Goal: Task Accomplishment & Management: Use online tool/utility

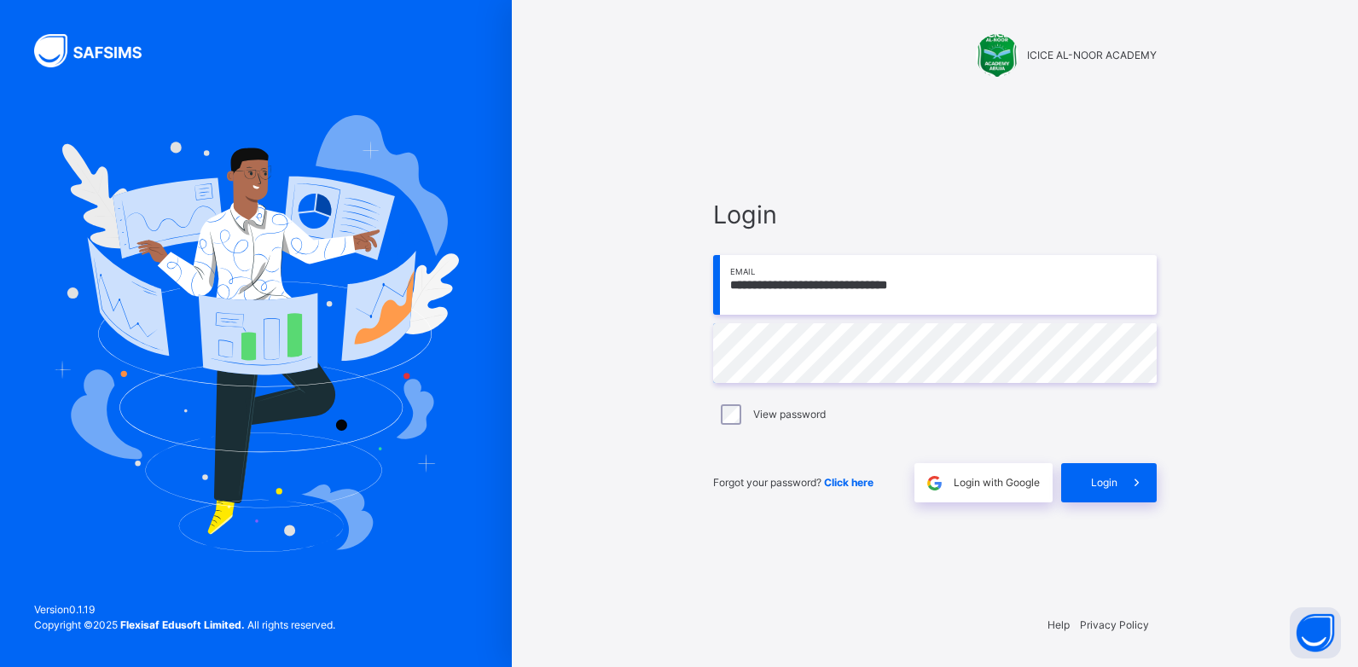
click at [1102, 516] on div "**********" at bounding box center [935, 349] width 478 height 502
click at [1115, 488] on span "Login" at bounding box center [1104, 482] width 26 height 15
click at [1115, 488] on div "Login" at bounding box center [1109, 482] width 96 height 39
click at [1115, 487] on div "Login" at bounding box center [1109, 482] width 96 height 39
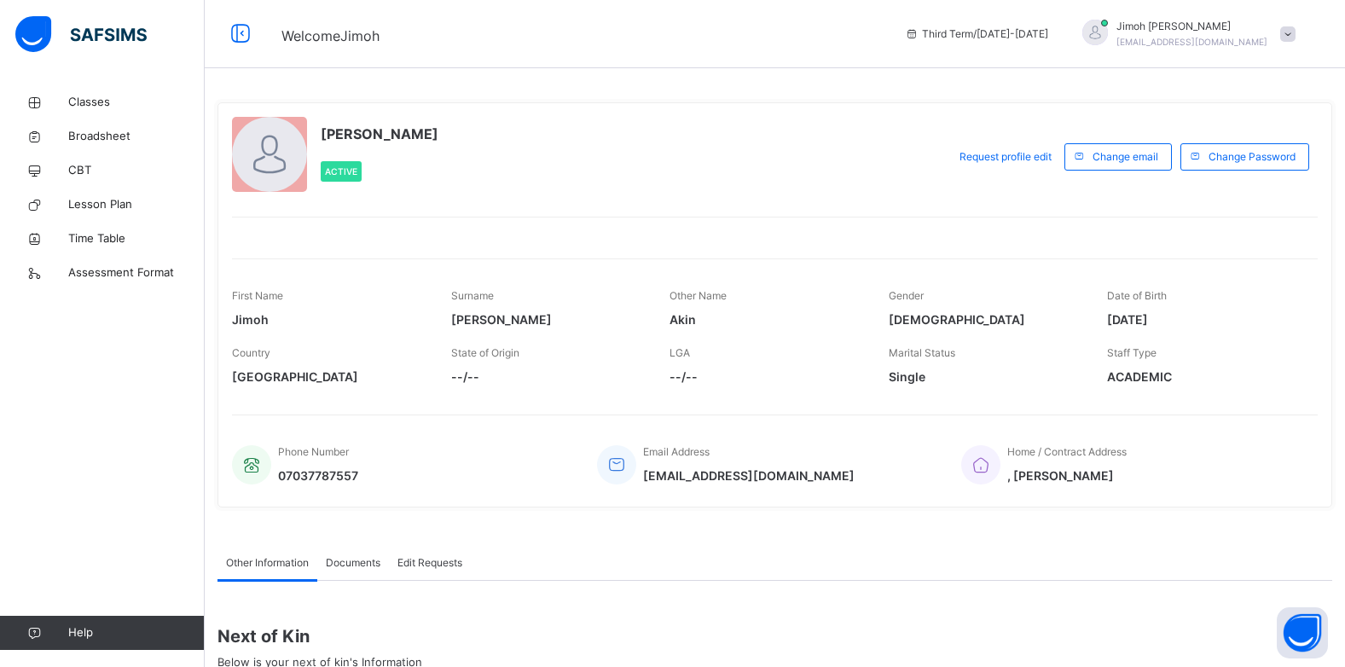
click at [380, 307] on div "First Name [PERSON_NAME] Surname [PERSON_NAME] Other Name [PERSON_NAME] Gender …" at bounding box center [775, 308] width 1086 height 57
click at [102, 98] on span "Classes" at bounding box center [136, 102] width 136 height 17
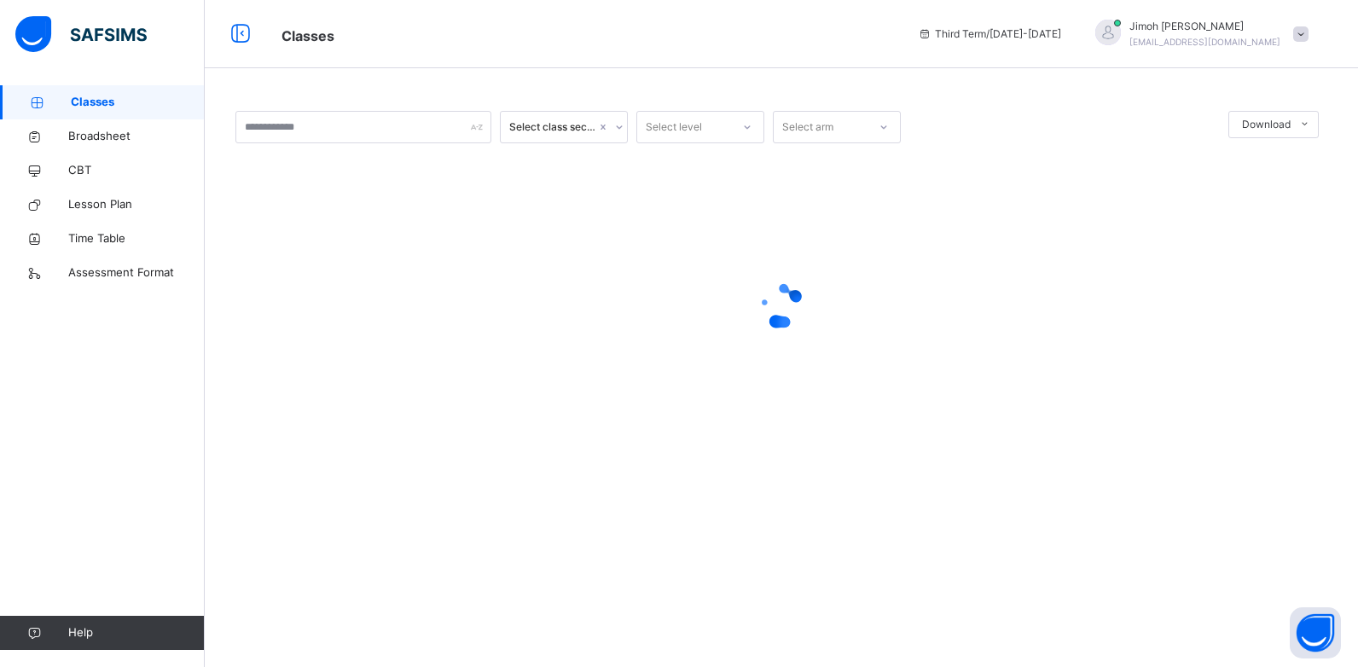
click at [102, 98] on span "Classes" at bounding box center [138, 102] width 134 height 17
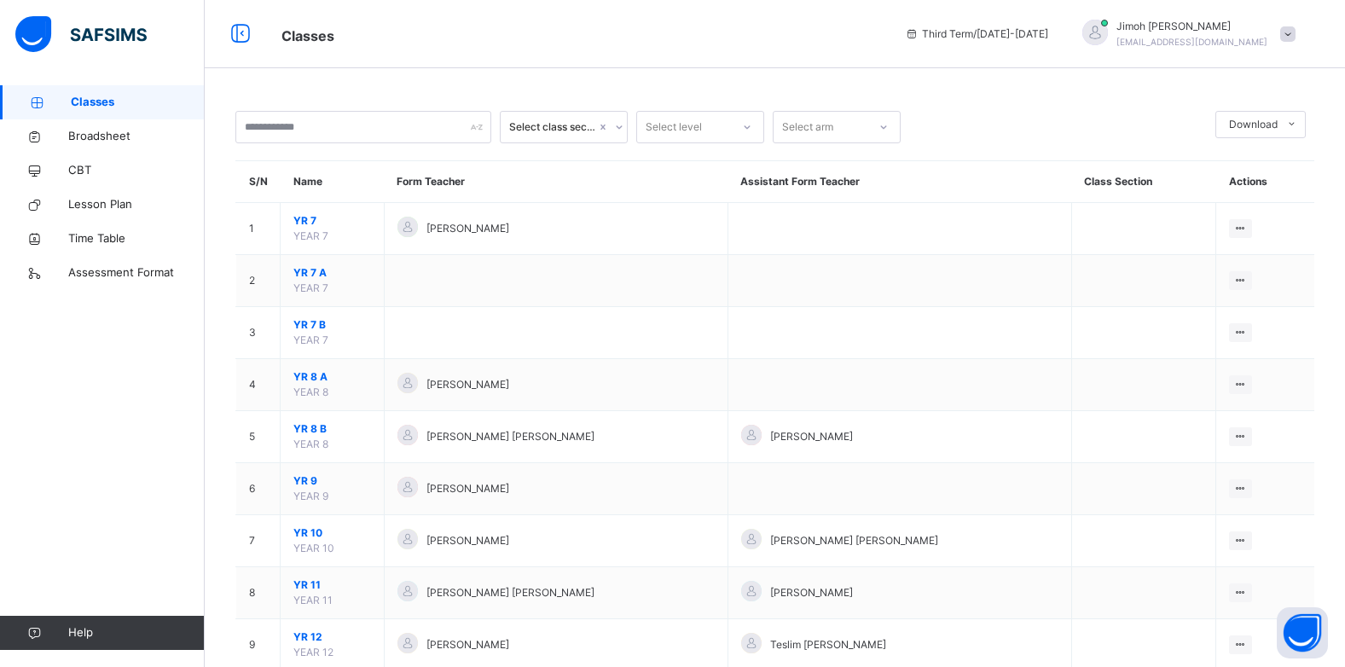
click at [116, 103] on span "Classes" at bounding box center [138, 102] width 134 height 17
drag, startPoint x: 116, startPoint y: 103, endPoint x: 745, endPoint y: 287, distance: 654.9
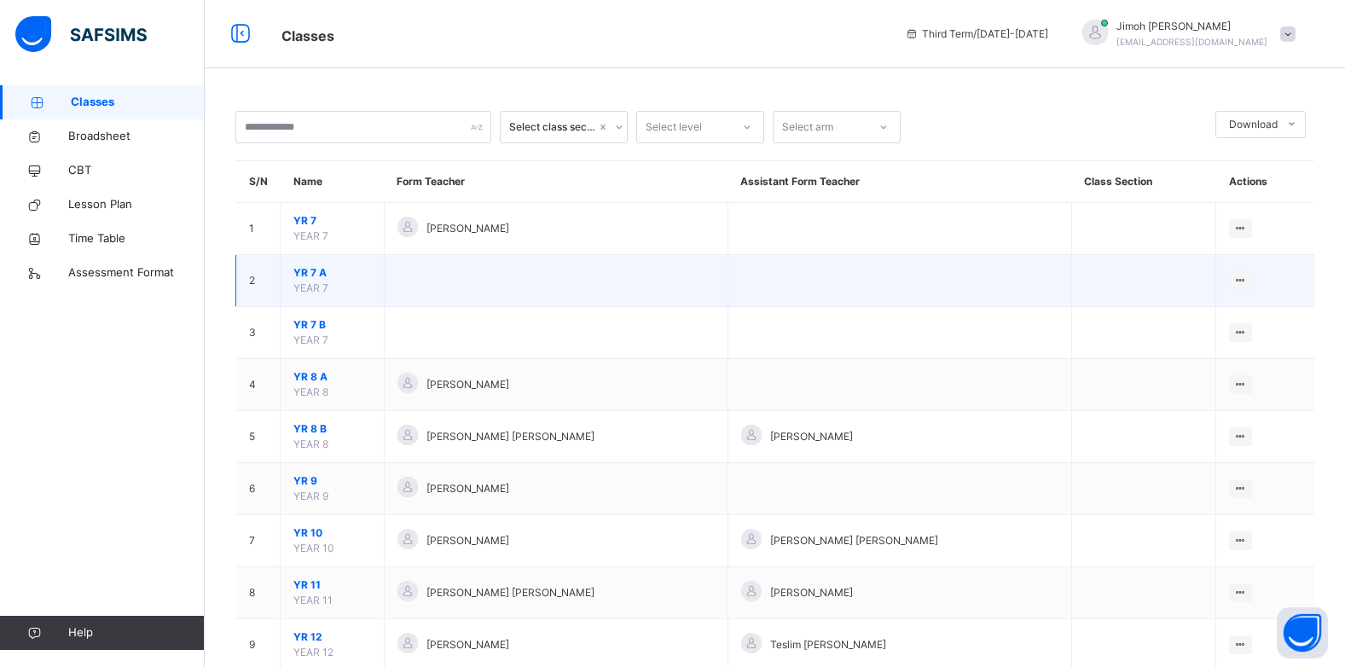
click at [116, 103] on span "Classes" at bounding box center [138, 102] width 134 height 17
click at [116, 102] on span "Classes" at bounding box center [138, 102] width 134 height 17
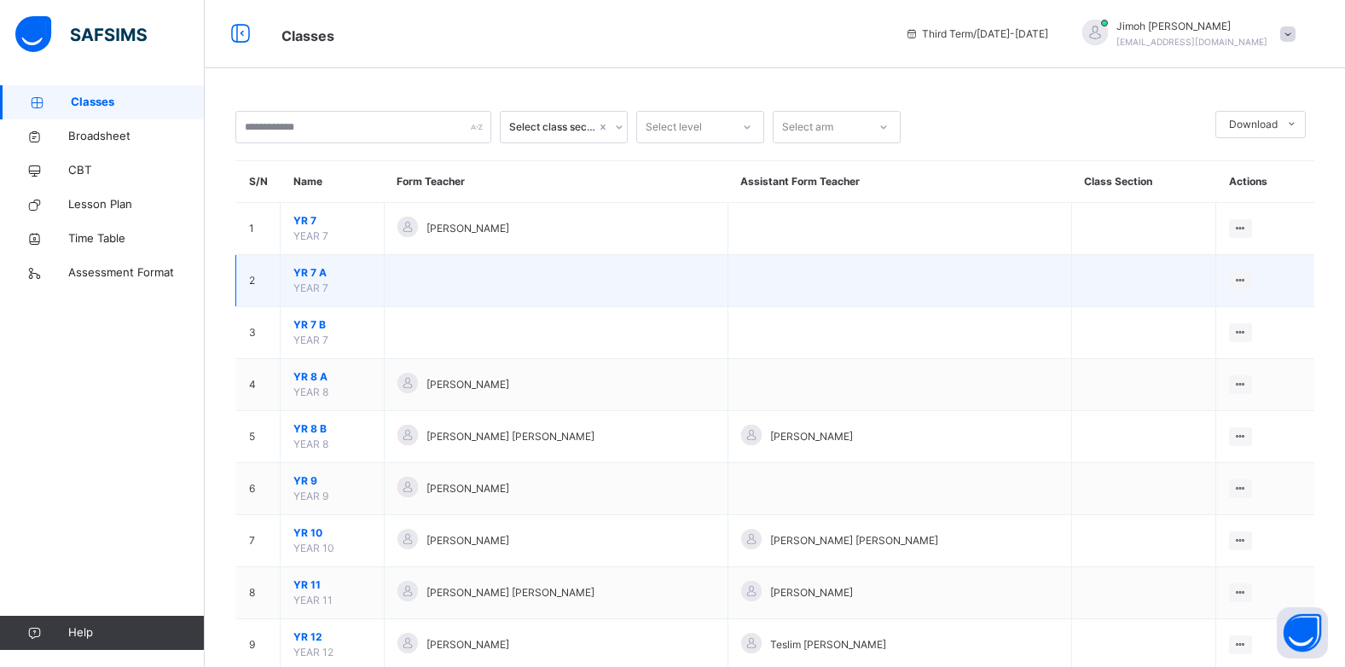
click at [116, 102] on span "Classes" at bounding box center [138, 102] width 134 height 17
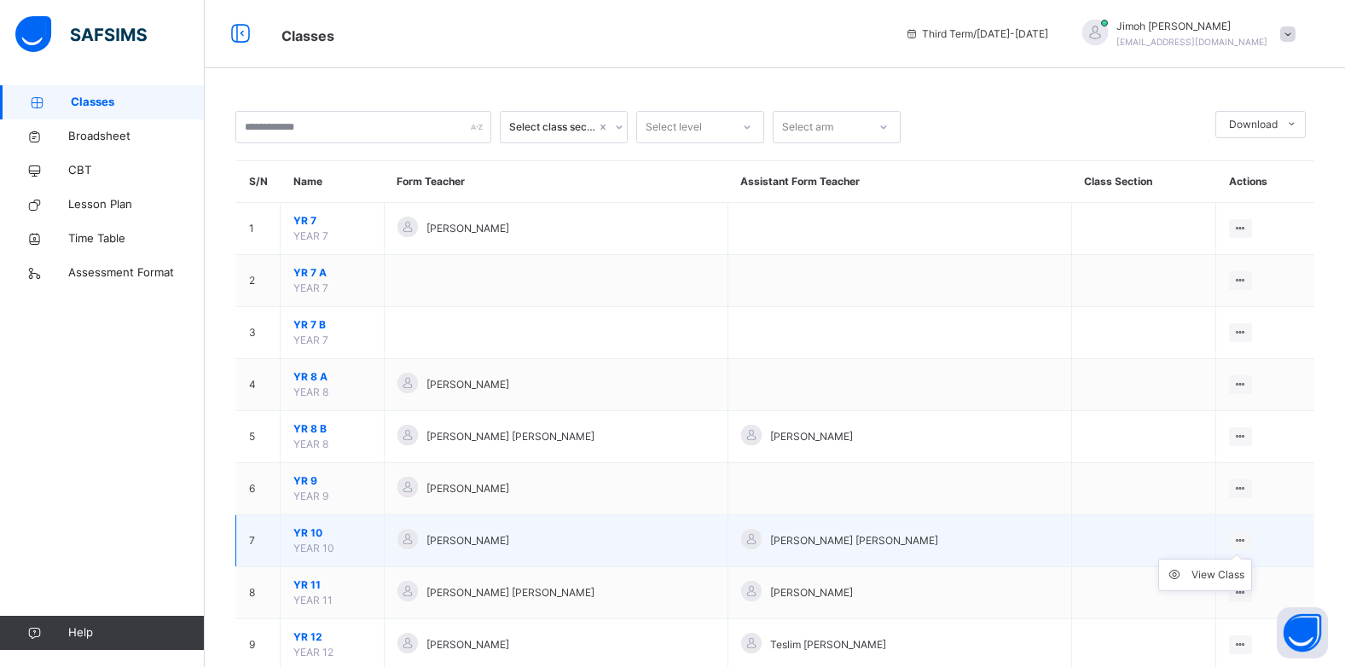
click at [1237, 565] on ul "View Class" at bounding box center [1205, 575] width 94 height 32
click at [1217, 568] on div "View Class" at bounding box center [1218, 574] width 53 height 17
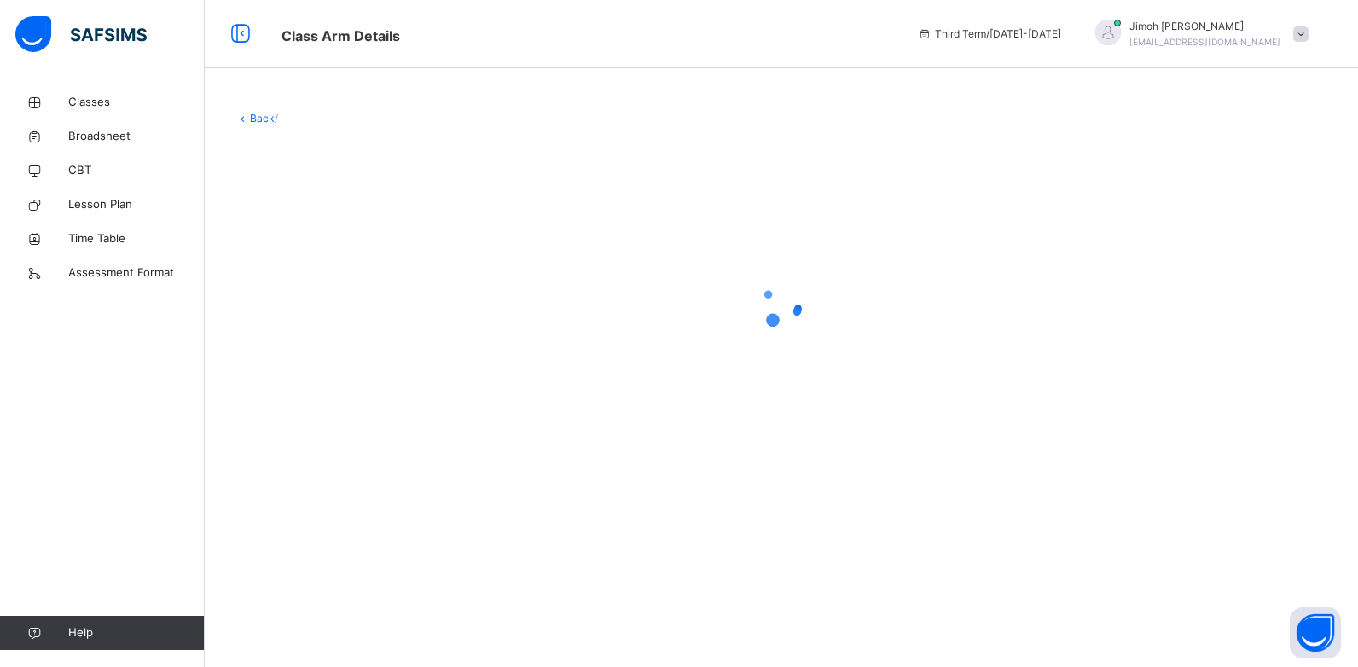
click at [1298, 433] on div "Back /" at bounding box center [781, 333] width 1153 height 667
drag, startPoint x: 1338, startPoint y: 282, endPoint x: 1268, endPoint y: 291, distance: 71.3
click at [1288, 289] on div "Back /" at bounding box center [781, 289] width 1153 height 408
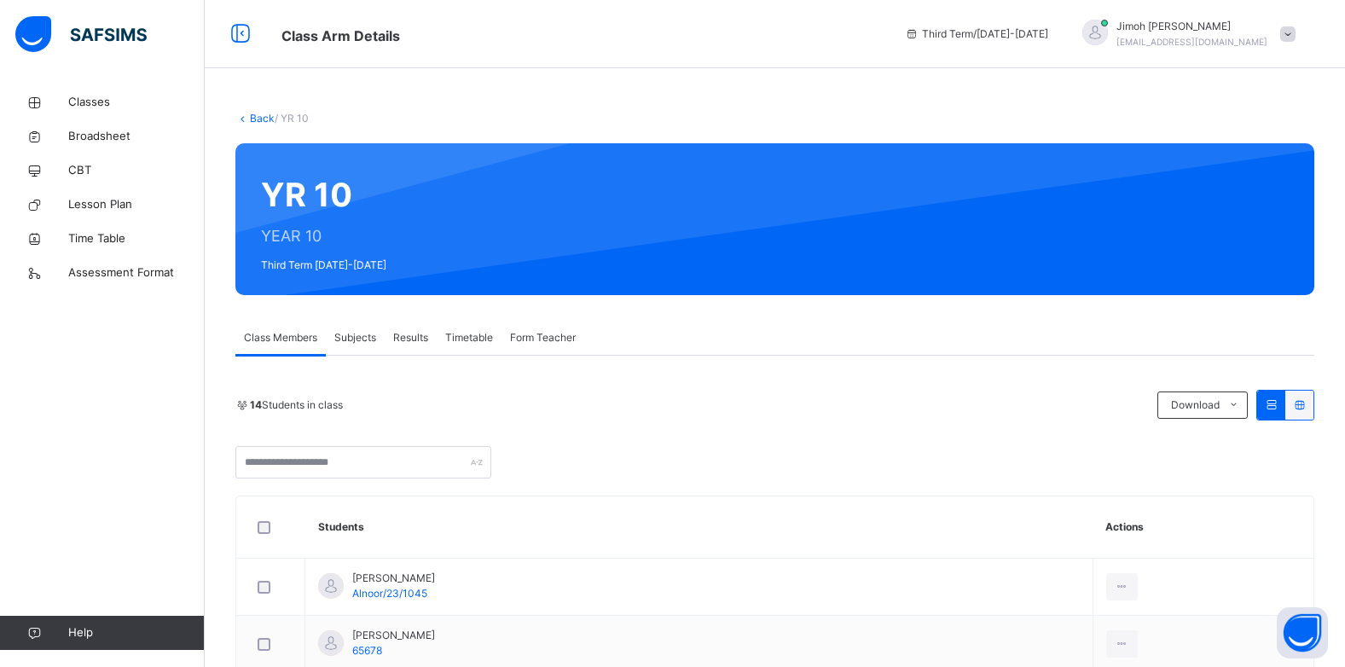
click at [897, 229] on div at bounding box center [850, 219] width 877 height 118
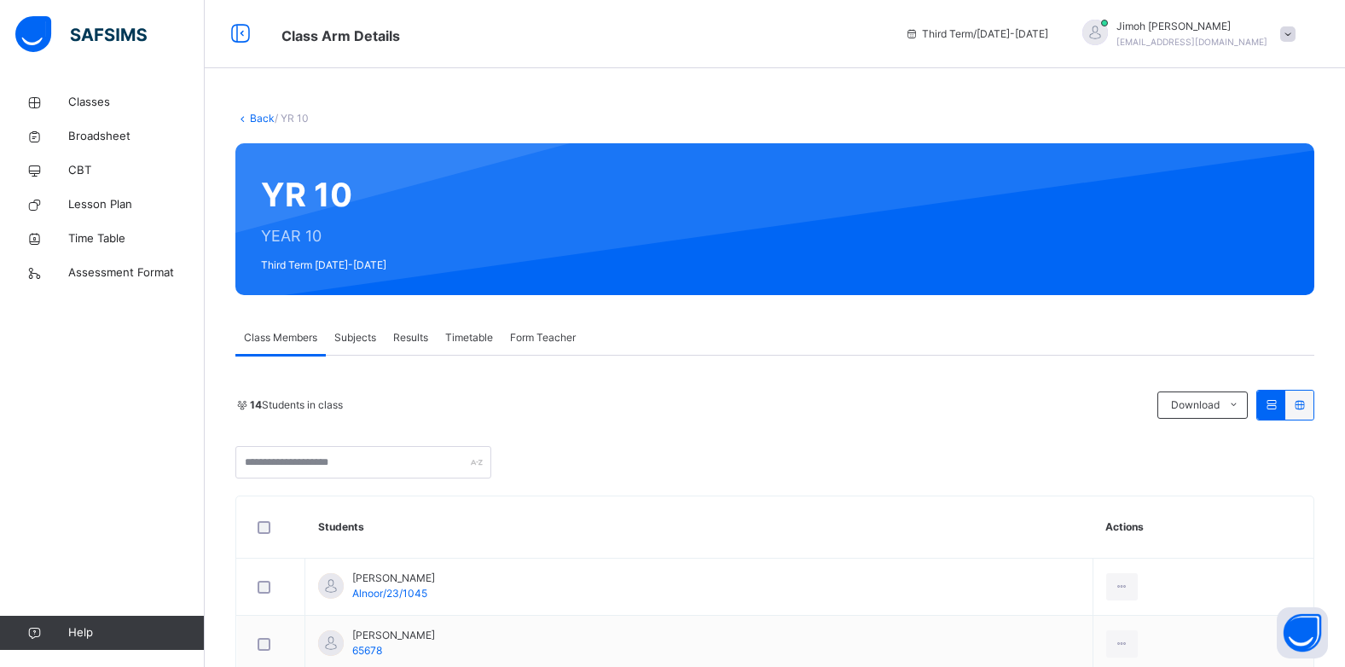
click at [348, 338] on span "Subjects" at bounding box center [355, 337] width 42 height 15
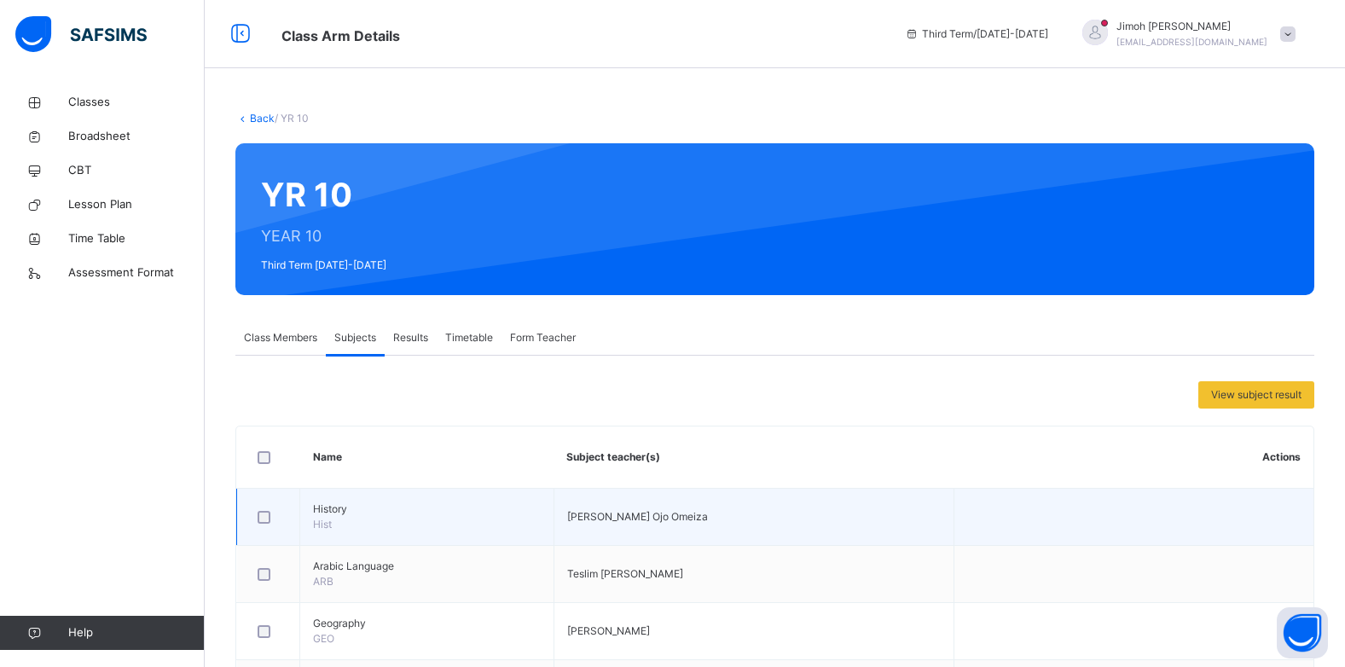
click at [855, 518] on td "[PERSON_NAME] Ojo Omeiza" at bounding box center [754, 517] width 400 height 57
drag, startPoint x: 855, startPoint y: 518, endPoint x: 946, endPoint y: 534, distance: 92.7
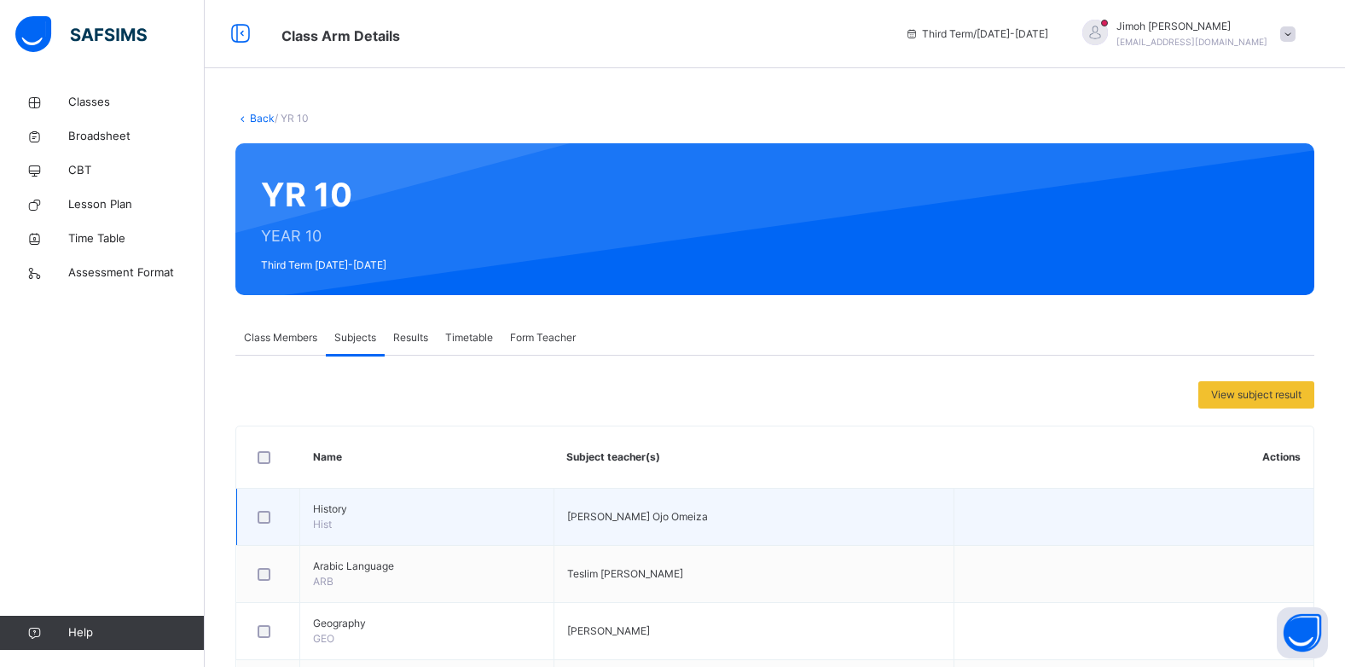
click at [954, 534] on td at bounding box center [1134, 517] width 360 height 57
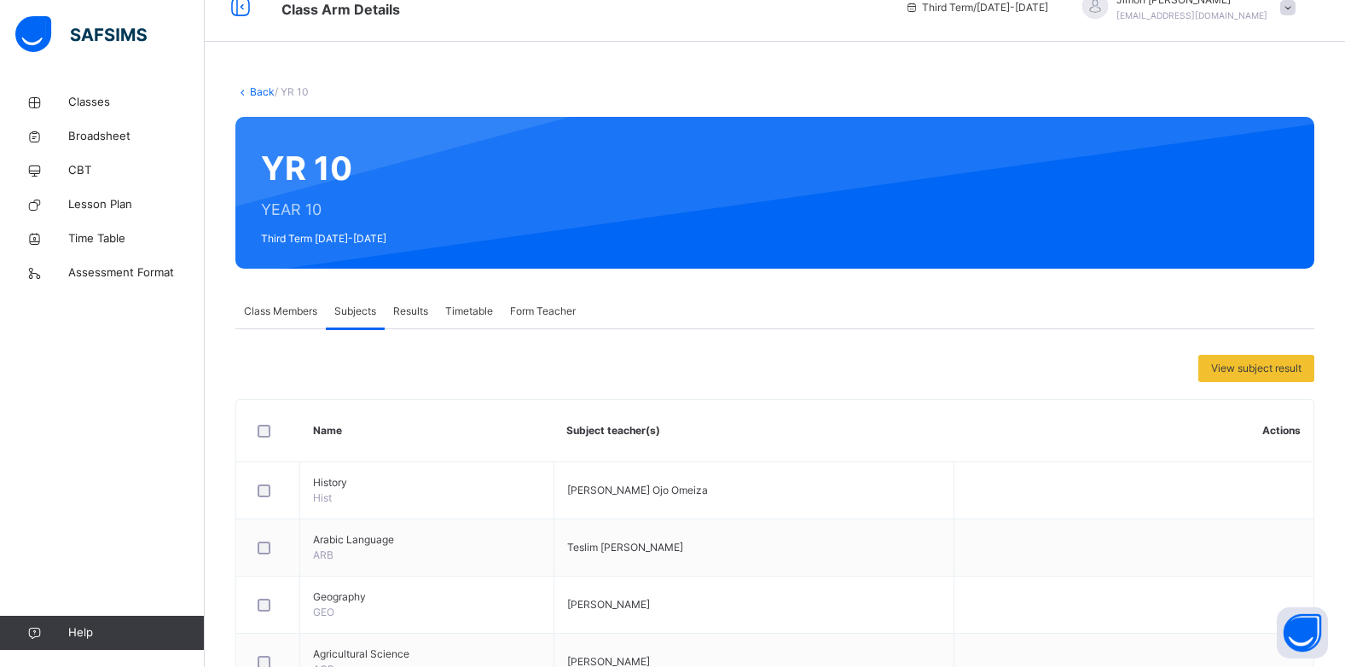
scroll to position [34, 0]
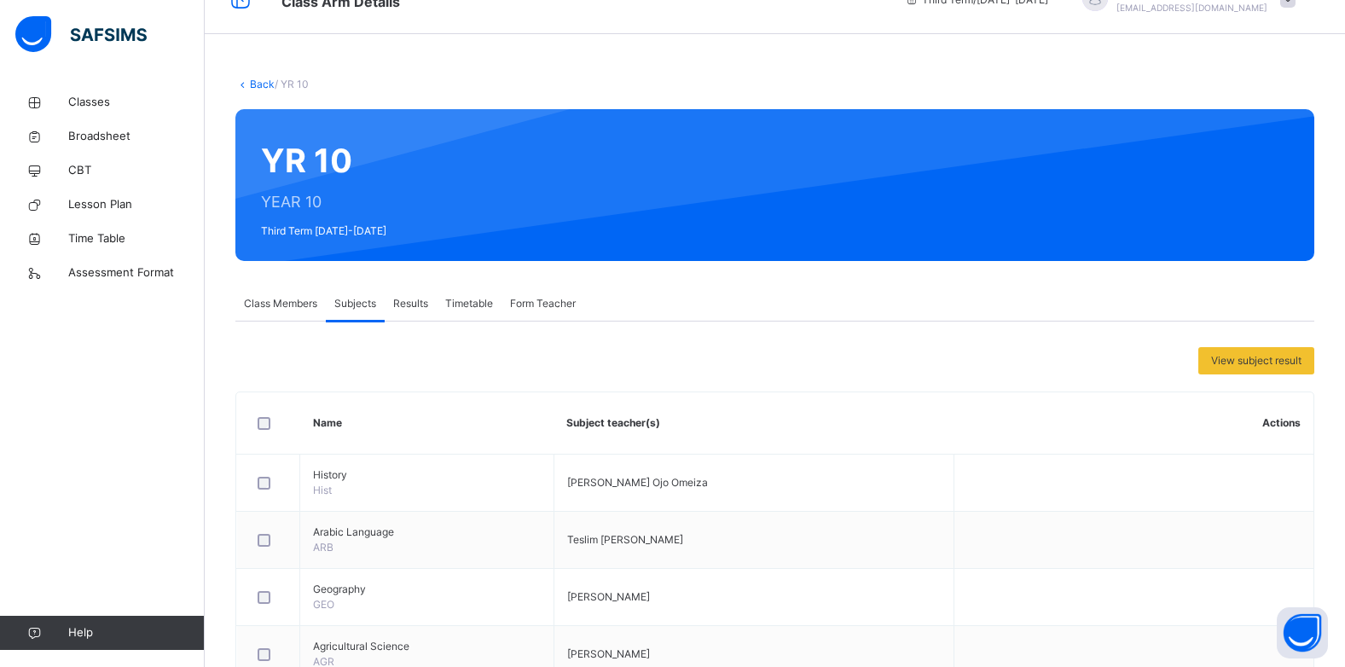
drag, startPoint x: 1343, startPoint y: 561, endPoint x: 1351, endPoint y: 576, distance: 16.8
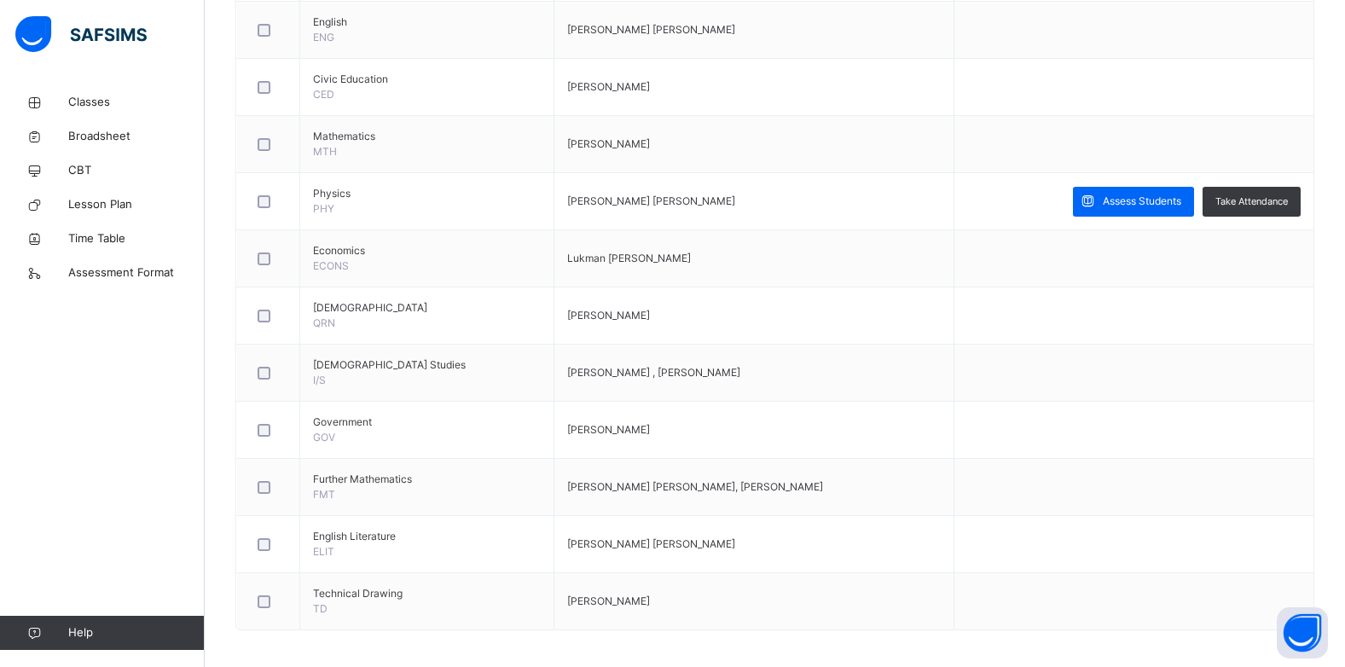
scroll to position [893, 0]
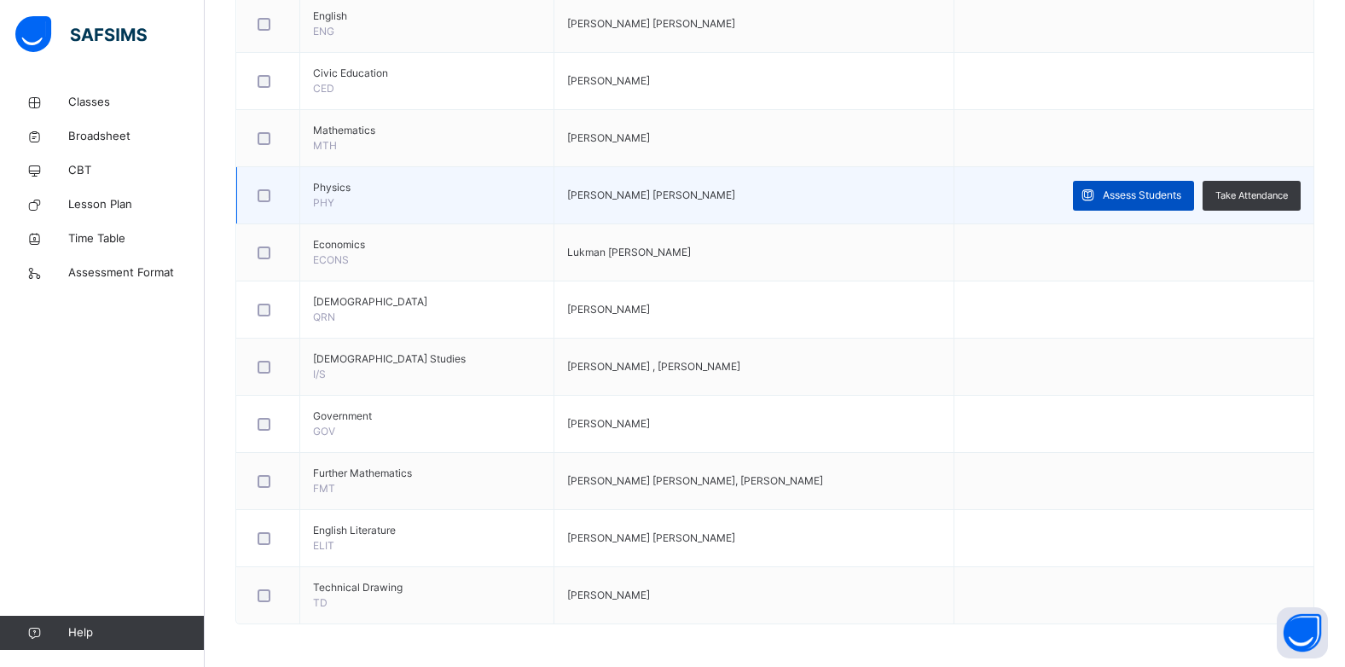
click at [1145, 186] on div "Assess Students" at bounding box center [1133, 196] width 121 height 30
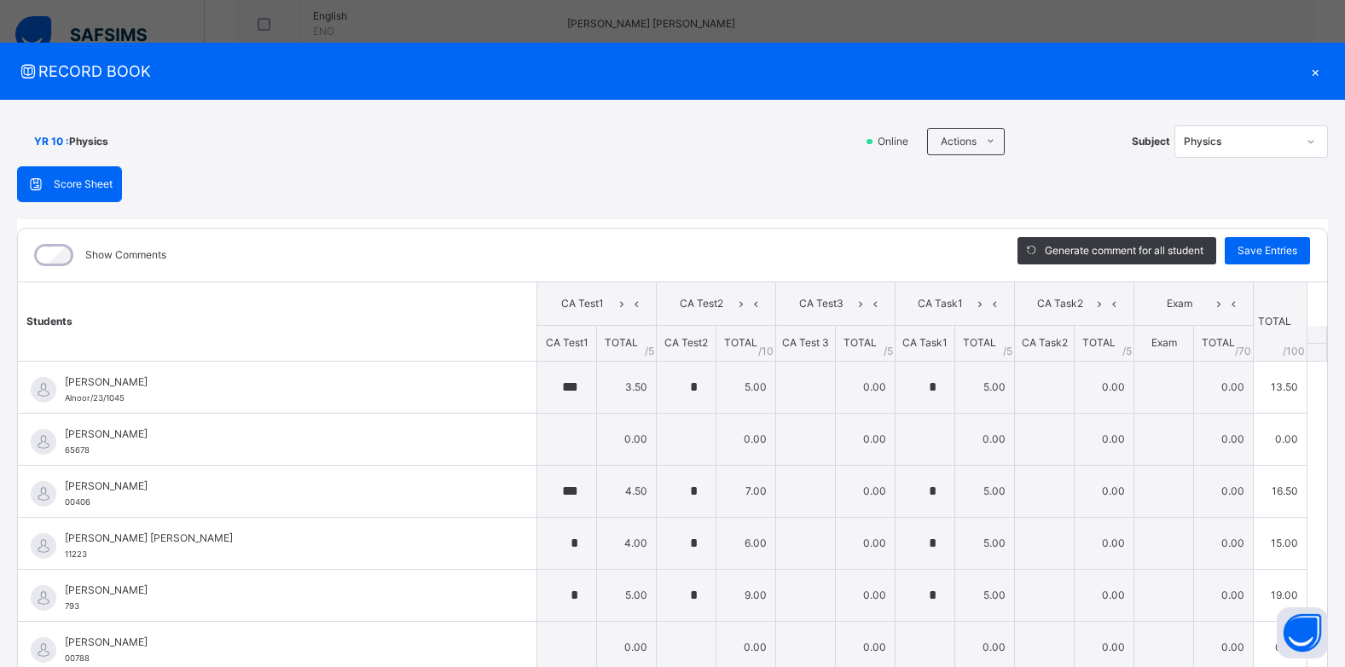
click at [815, 298] on span "CA Test3" at bounding box center [821, 303] width 64 height 15
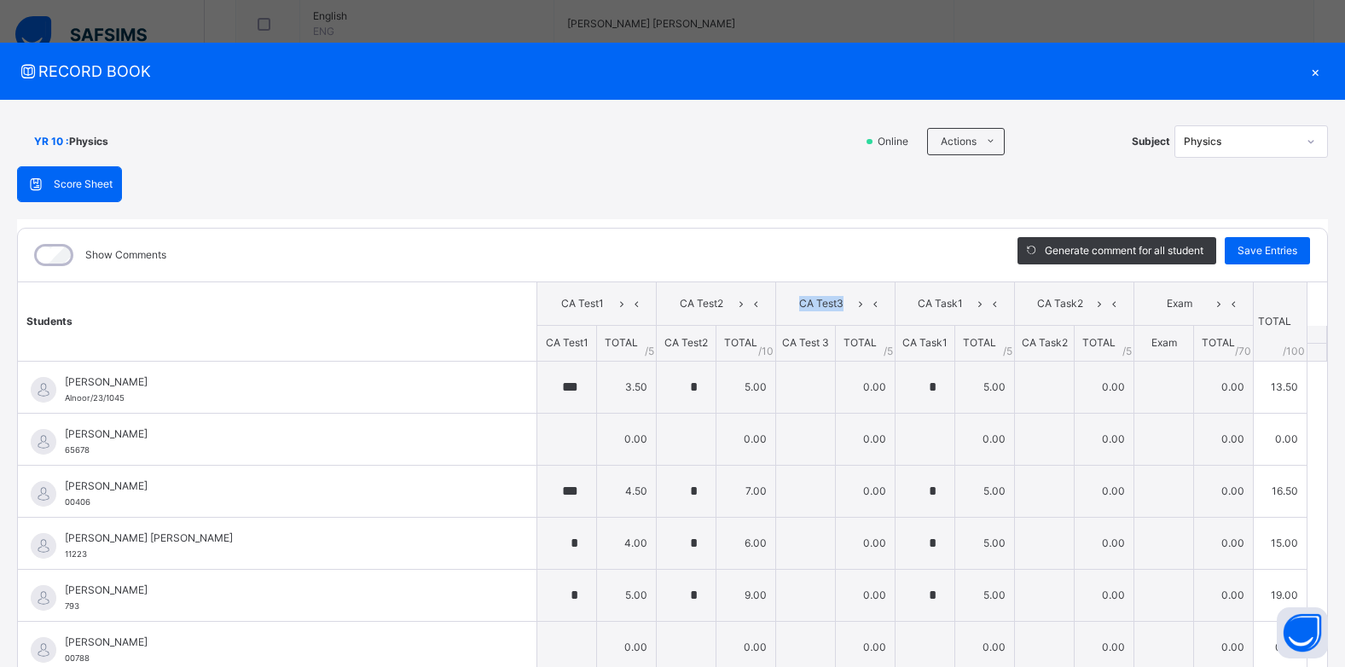
click at [815, 298] on span "CA Test3" at bounding box center [821, 303] width 64 height 15
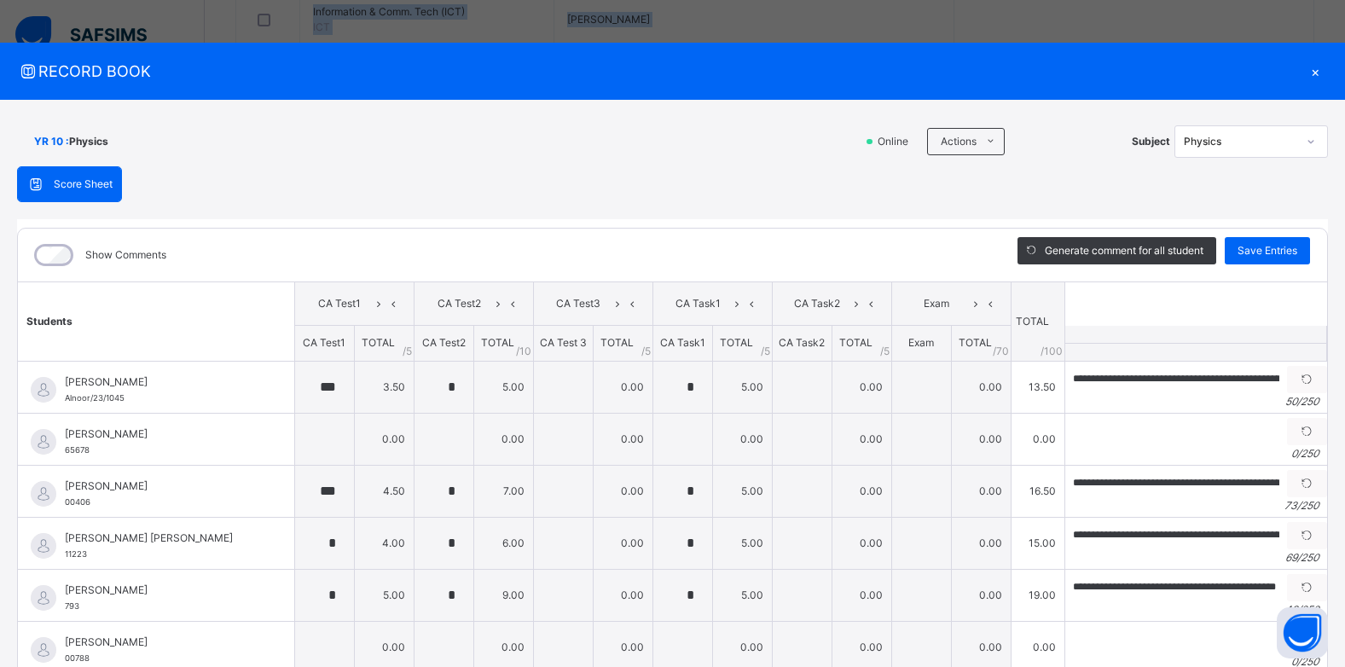
click at [538, 294] on div "CA Test3" at bounding box center [593, 304] width 110 height 26
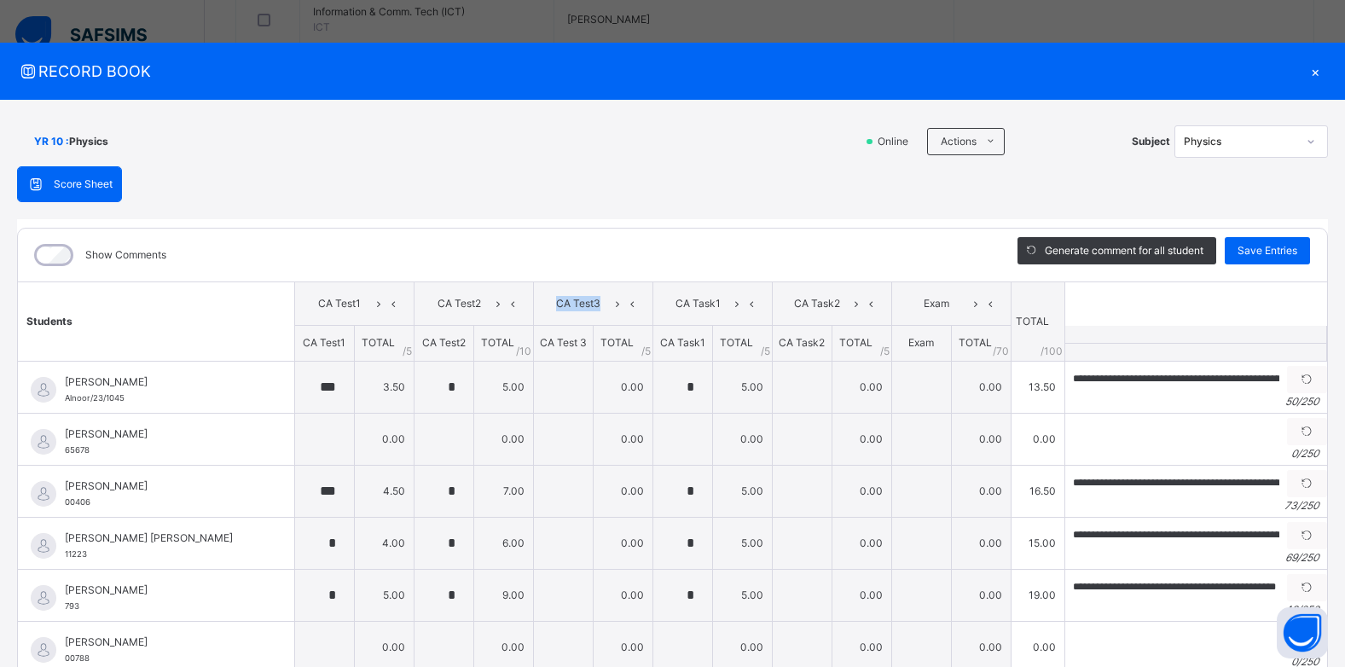
click at [538, 294] on div "CA Test3" at bounding box center [593, 304] width 110 height 26
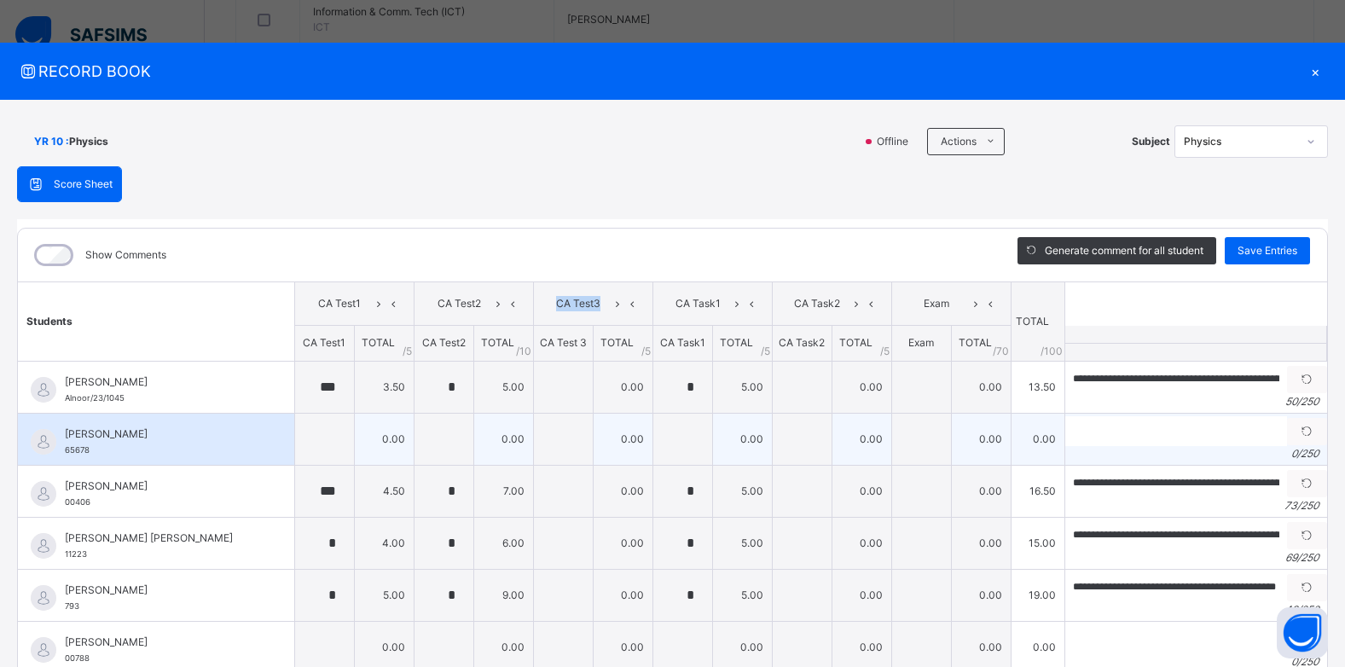
click at [861, 442] on td "0.00" at bounding box center [862, 439] width 60 height 52
drag, startPoint x: 861, startPoint y: 442, endPoint x: 880, endPoint y: 429, distance: 22.7
click at [861, 442] on td "0.00" at bounding box center [862, 439] width 60 height 52
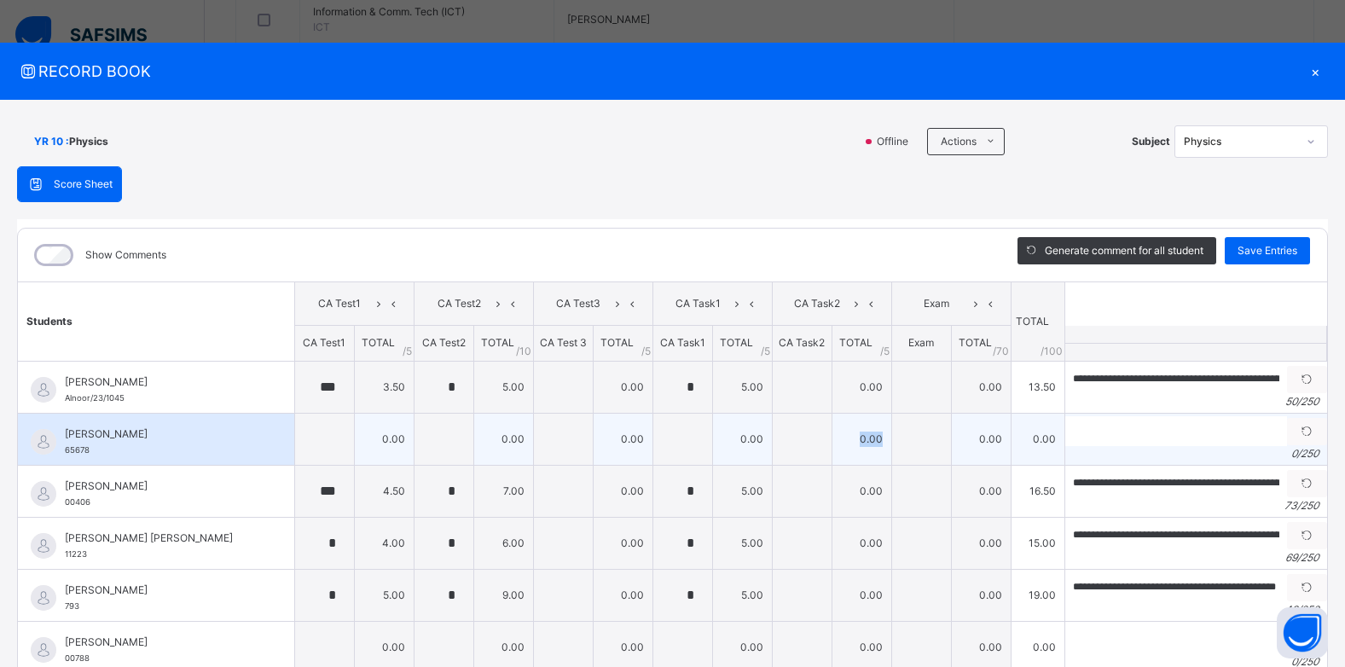
click at [861, 442] on td "0.00" at bounding box center [862, 439] width 60 height 52
click at [861, 441] on td "0.00" at bounding box center [862, 439] width 60 height 52
click at [864, 438] on td "0.00" at bounding box center [862, 439] width 60 height 52
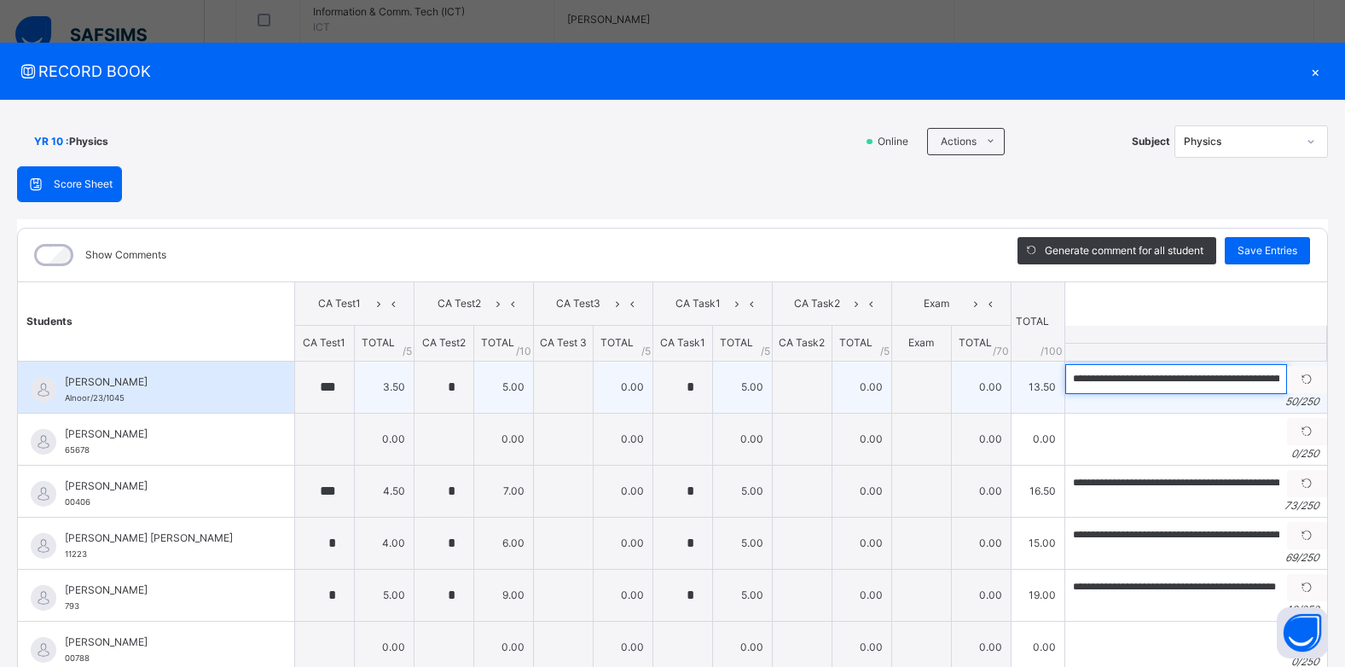
click at [1178, 385] on input "**********" at bounding box center [1177, 379] width 222 height 30
drag, startPoint x: 1178, startPoint y: 387, endPoint x: 1191, endPoint y: 394, distance: 14.5
click at [1182, 392] on input "**********" at bounding box center [1177, 379] width 222 height 30
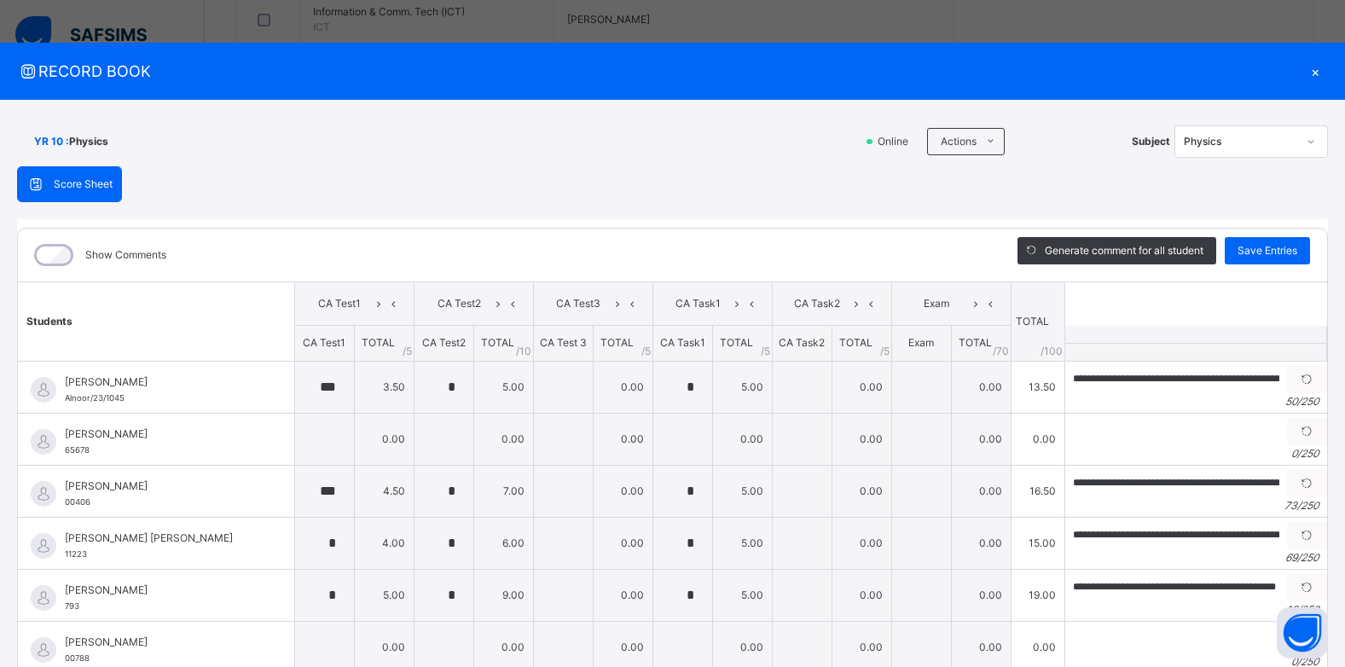
click at [815, 226] on div "**********" at bounding box center [672, 468] width 1311 height 498
drag, startPoint x: 886, startPoint y: 202, endPoint x: 1071, endPoint y: 113, distance: 204.5
click at [1071, 113] on div "**********" at bounding box center [672, 417] width 1345 height 635
click at [1303, 70] on div "×" at bounding box center [1316, 71] width 26 height 23
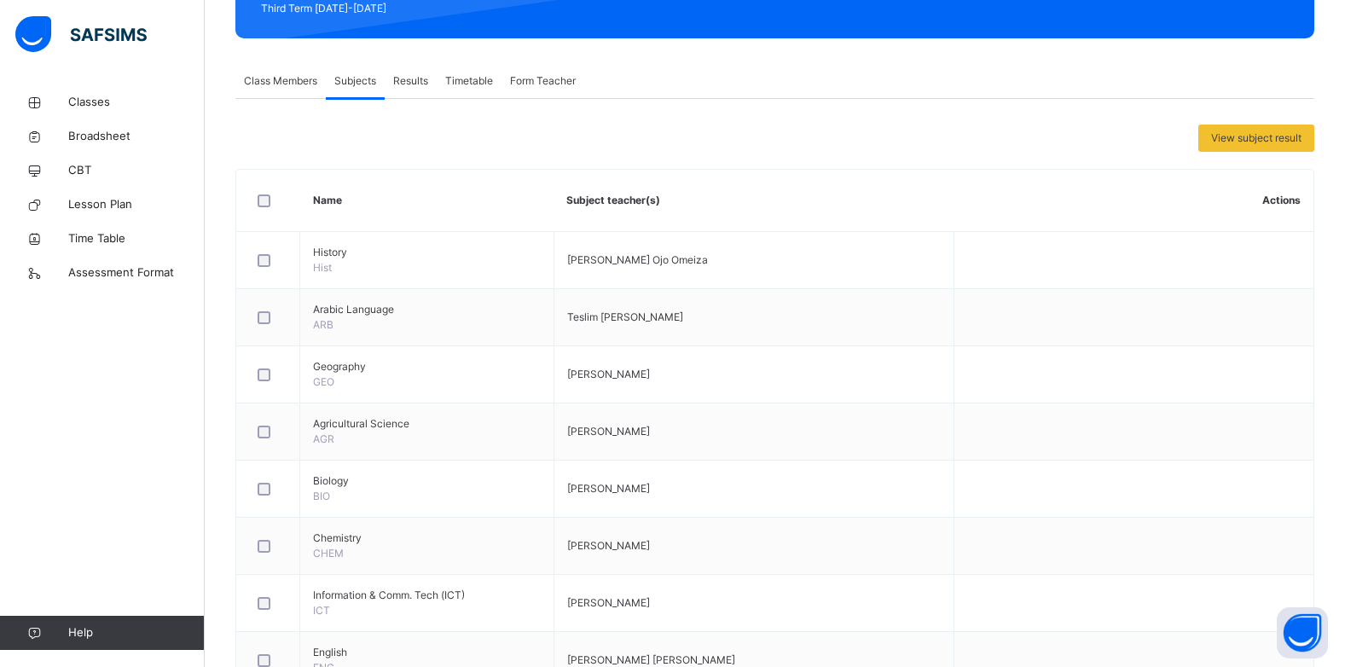
scroll to position [0, 0]
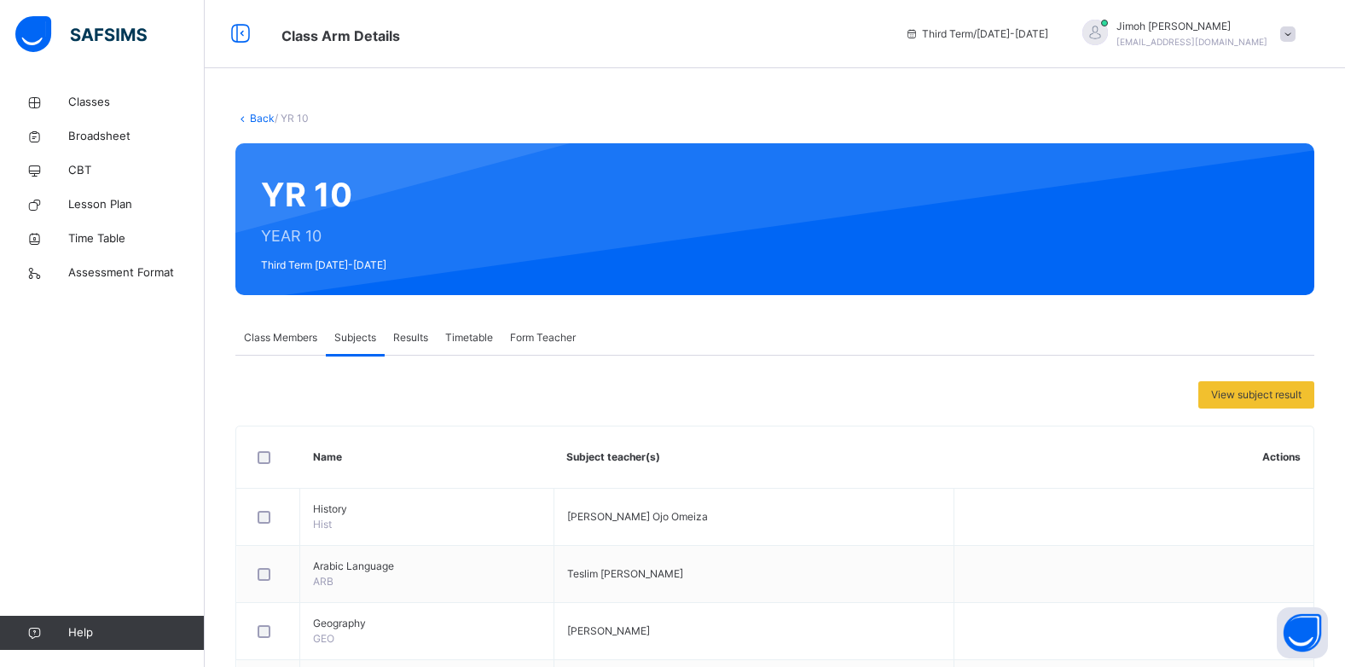
click at [1062, 113] on div "Back / YR 10" at bounding box center [774, 118] width 1079 height 15
click at [1029, 113] on div "Back / YR 10" at bounding box center [774, 118] width 1079 height 15
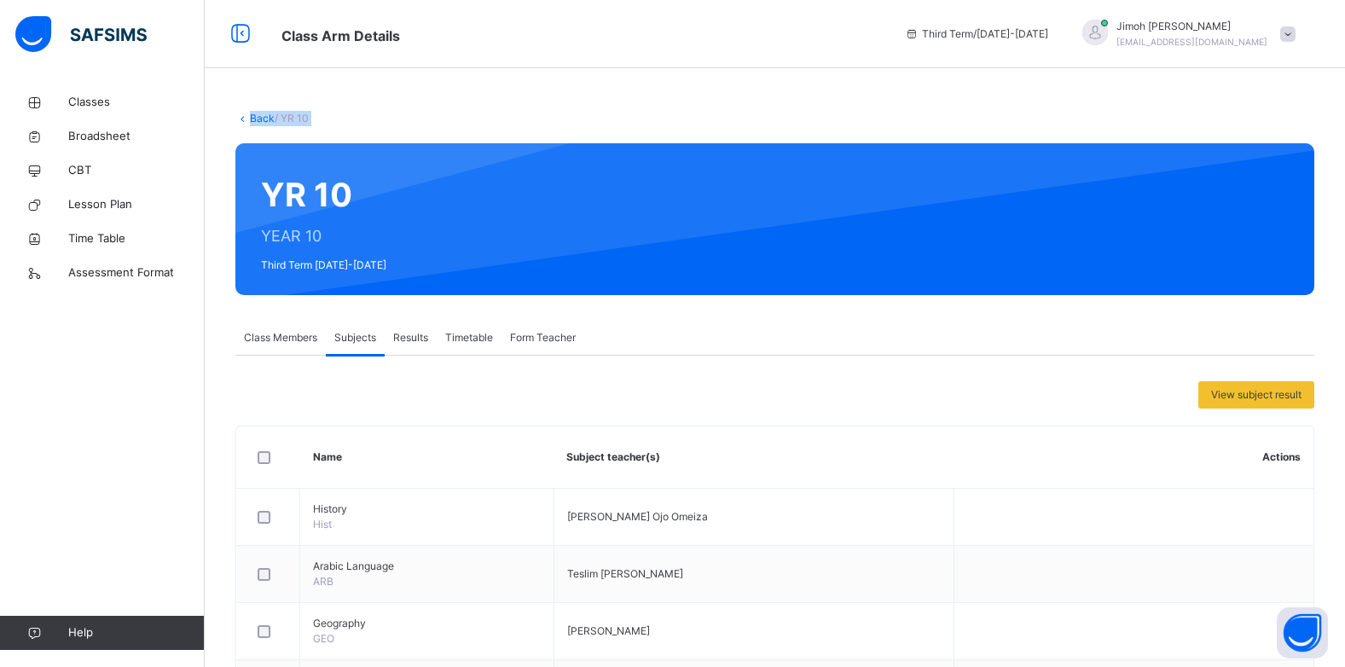
click at [1029, 113] on div "Back / YR 10" at bounding box center [774, 118] width 1079 height 15
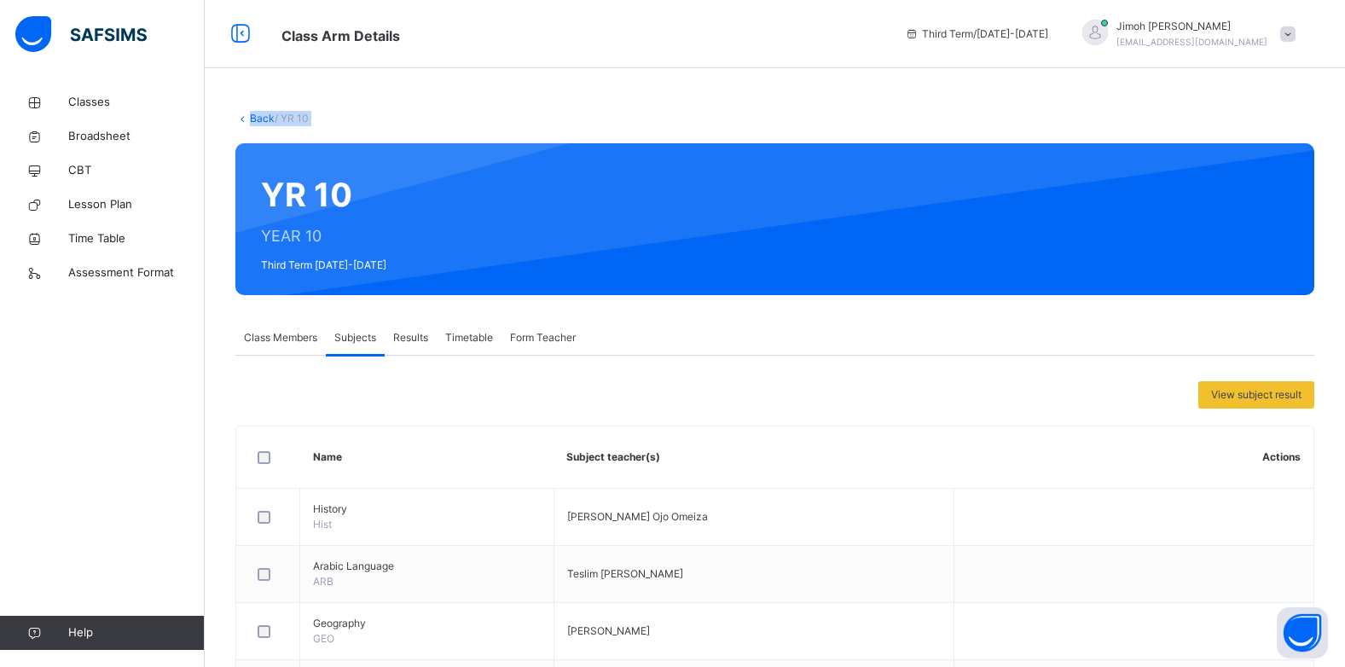
click at [1029, 113] on div "Back / YR 10" at bounding box center [774, 118] width 1079 height 15
click at [1028, 113] on div "Back / YR 10" at bounding box center [774, 118] width 1079 height 15
click at [410, 338] on span "Results" at bounding box center [410, 337] width 35 height 15
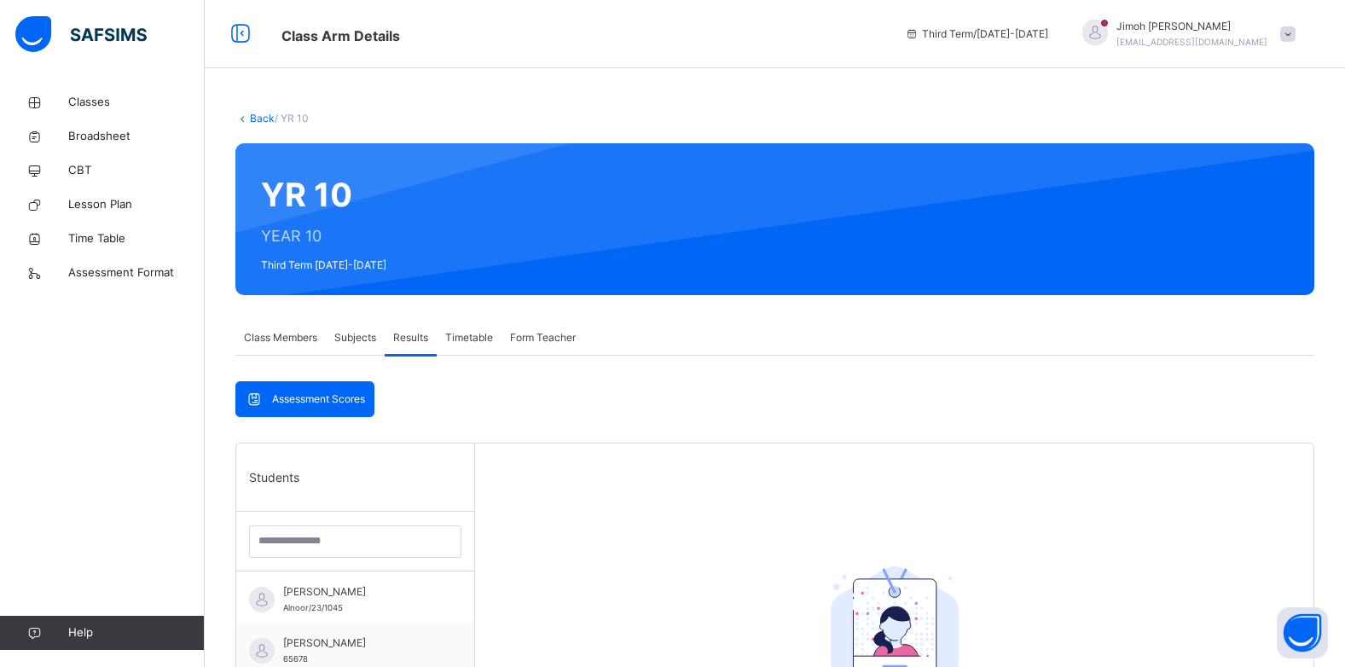
click at [353, 345] on span "Subjects" at bounding box center [355, 337] width 42 height 15
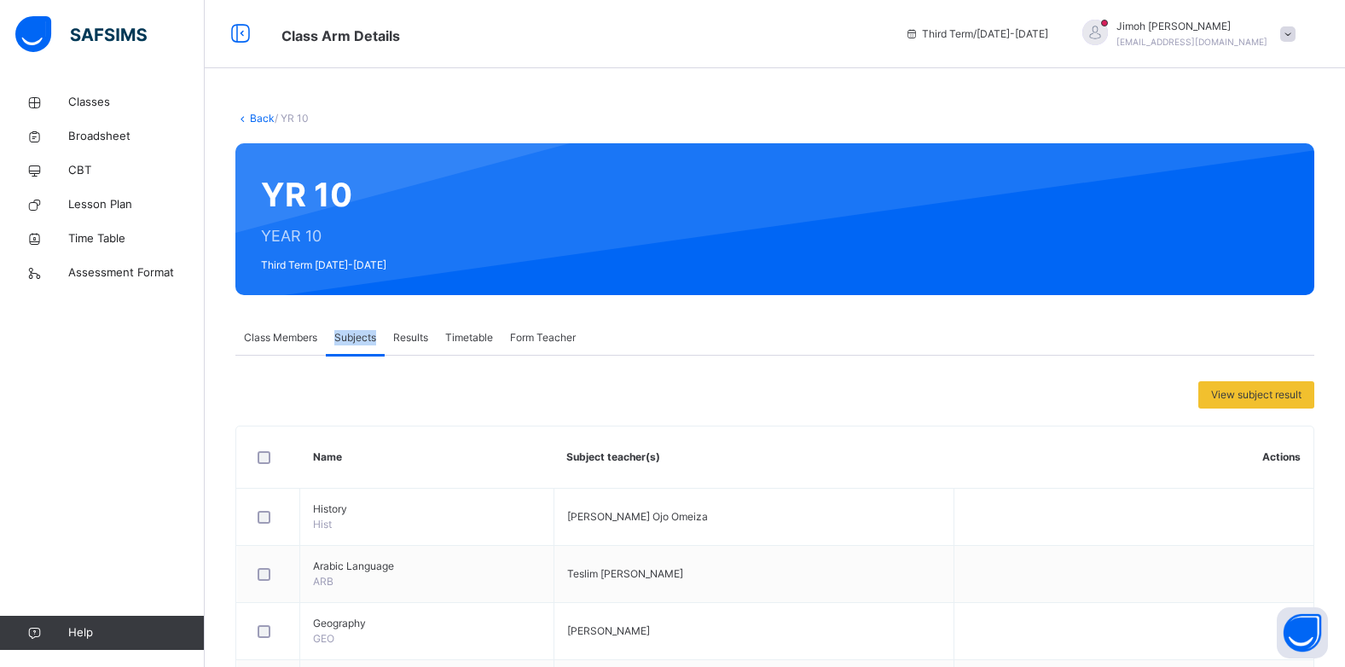
click at [353, 345] on span "Subjects" at bounding box center [355, 337] width 42 height 15
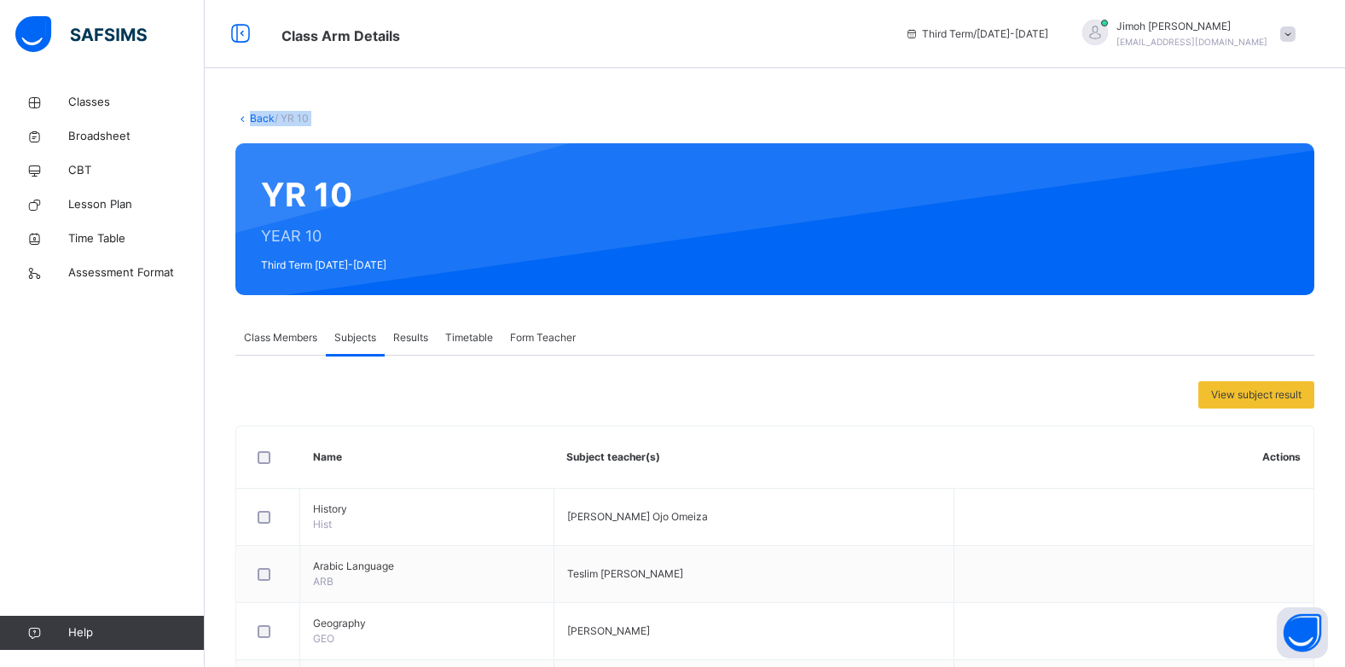
click at [513, 267] on div at bounding box center [850, 219] width 877 height 118
